Goal: Information Seeking & Learning: Learn about a topic

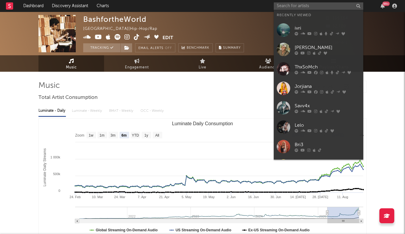
select select "6m"
click at [286, 4] on input "text" at bounding box center [319, 5] width 90 height 7
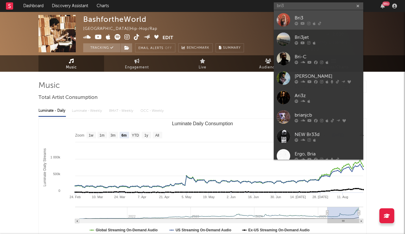
type input "bri3"
click at [300, 19] on div "Bri3" at bounding box center [328, 17] width 66 height 7
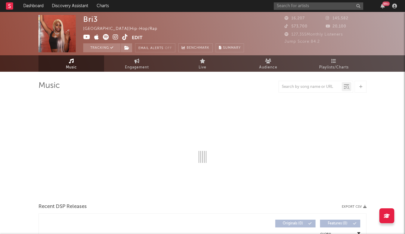
select select "6m"
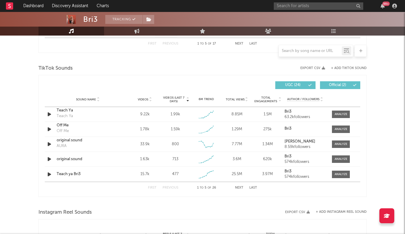
scroll to position [381, 0]
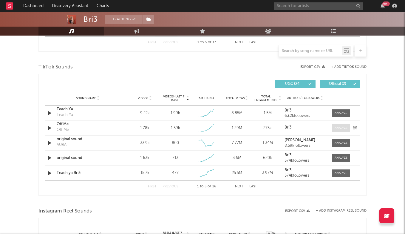
click at [344, 128] on div at bounding box center [341, 128] width 13 height 4
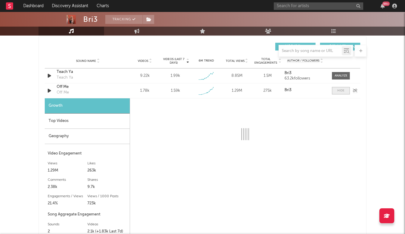
scroll to position [427, 0]
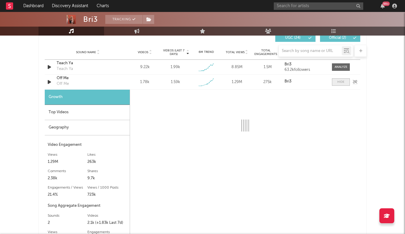
select select "1w"
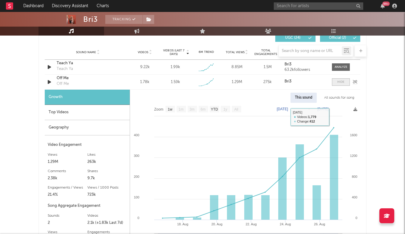
click at [342, 80] on div at bounding box center [341, 82] width 7 height 4
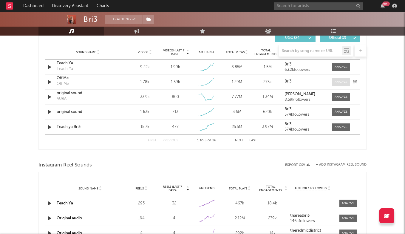
click at [338, 79] on span at bounding box center [341, 81] width 18 height 7
select select "1w"
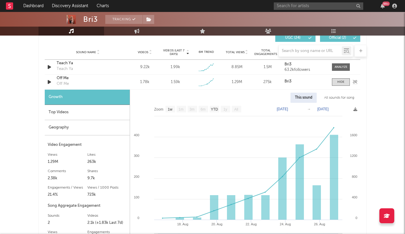
click at [61, 80] on div "Off Me" at bounding box center [88, 78] width 62 height 6
click at [65, 78] on div "Off Me" at bounding box center [88, 78] width 62 height 6
click at [310, 6] on input "text" at bounding box center [319, 5] width 90 height 7
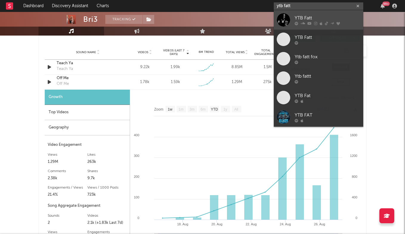
type input "ytb fatt"
click at [311, 16] on div "YTB Fatt" at bounding box center [328, 17] width 66 height 7
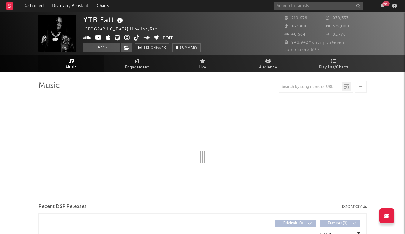
select select "6m"
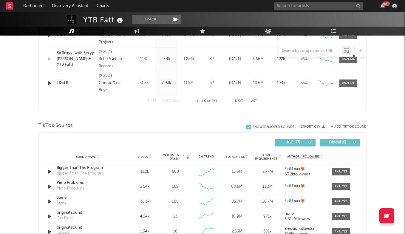
scroll to position [328, 0]
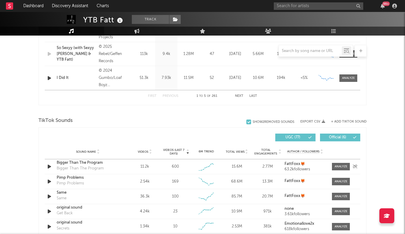
click at [92, 161] on div "Bigger Than The Program" at bounding box center [88, 163] width 62 height 6
click at [339, 165] on div at bounding box center [341, 166] width 13 height 4
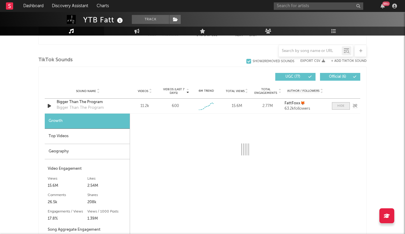
select select "1w"
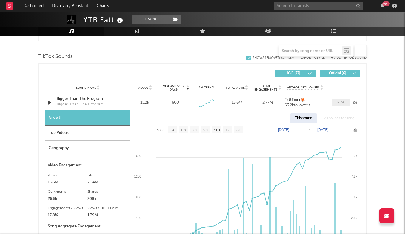
scroll to position [392, 0]
